Goal: Task Accomplishment & Management: Manage account settings

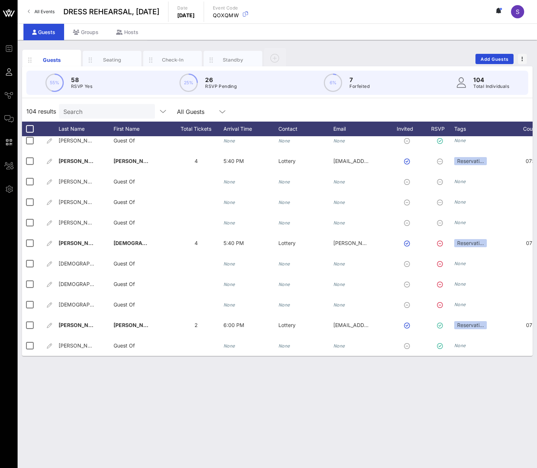
scroll to position [0, 97]
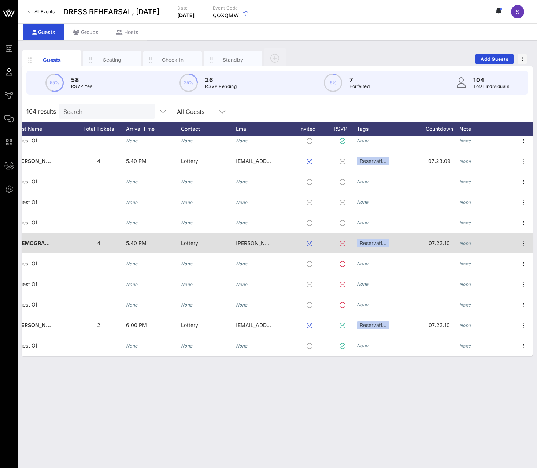
click at [457, 216] on icon "None" at bounding box center [465, 243] width 12 height 5
type input "EMAILED & RSVP'D NO - will rebook"
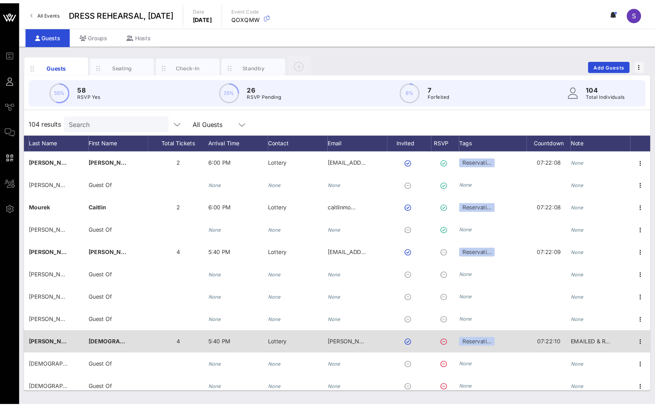
scroll to position [1845, 0]
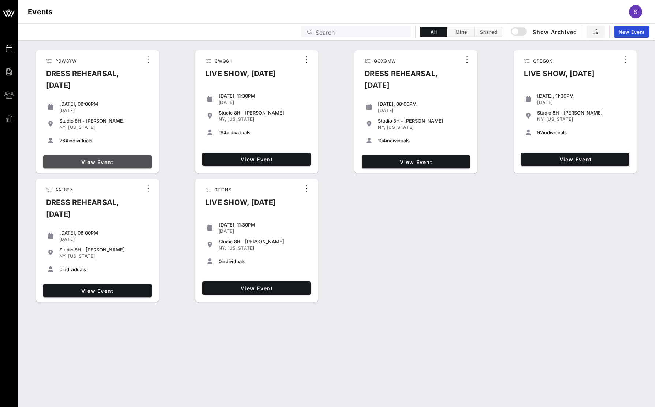
click at [133, 157] on link "View Event" at bounding box center [97, 161] width 108 height 13
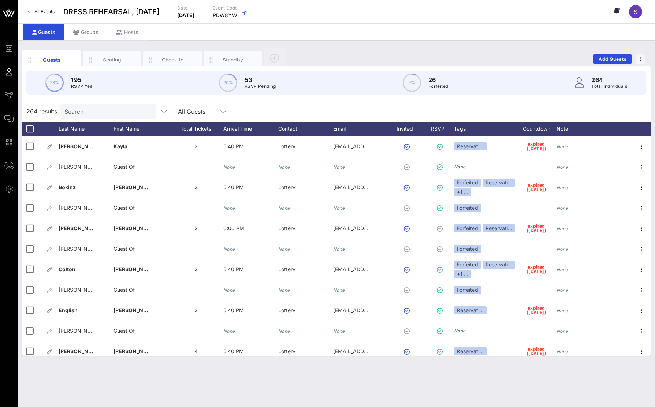
click at [93, 114] on input "Search" at bounding box center [107, 112] width 86 height 10
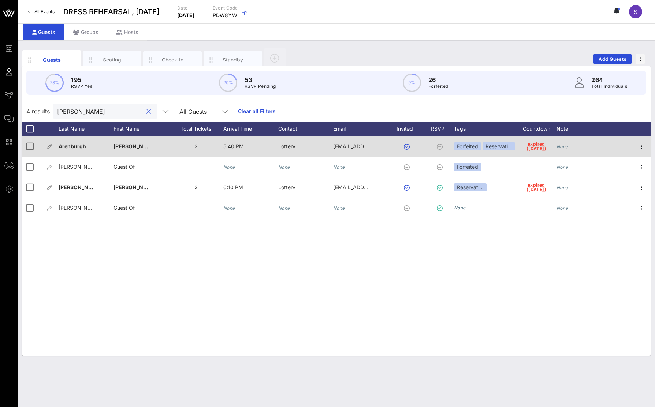
type input "olivia"
click at [406, 147] on button "button" at bounding box center [407, 147] width 6 height 6
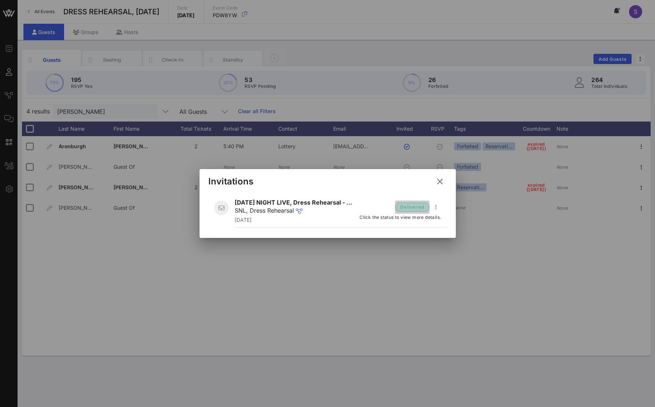
click at [414, 211] on span "delivered" at bounding box center [412, 207] width 25 height 7
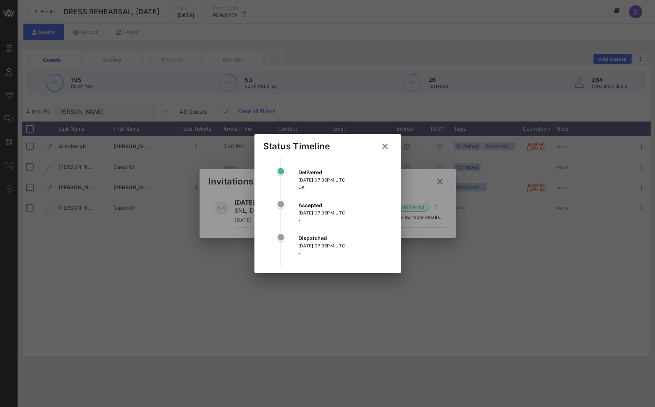
click at [386, 145] on icon at bounding box center [385, 146] width 10 height 9
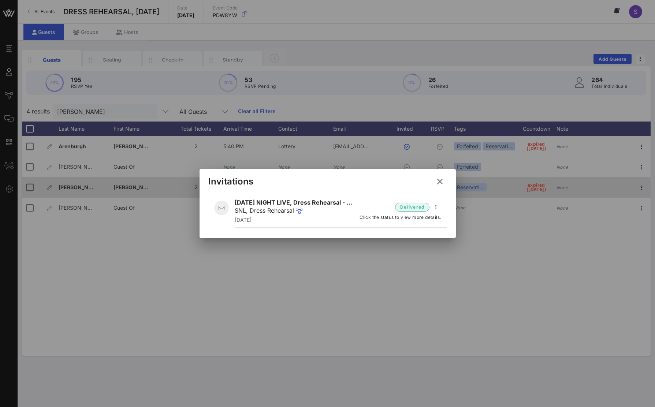
click at [437, 185] on icon at bounding box center [440, 181] width 10 height 9
